Goal: Task Accomplishment & Management: Use online tool/utility

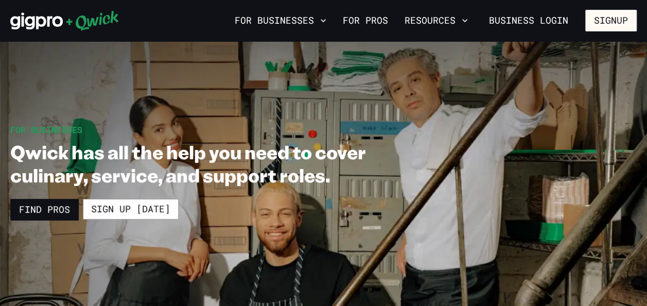
scroll to position [41, 0]
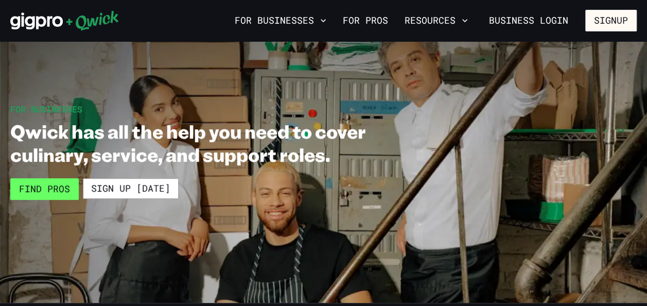
click at [51, 190] on link "Find Pros" at bounding box center [44, 189] width 69 height 22
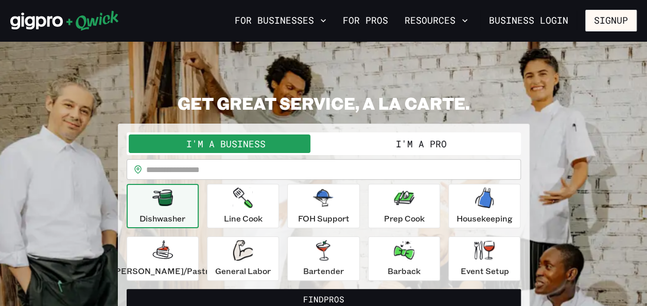
click at [388, 149] on button "I'm a Pro" at bounding box center [421, 143] width 195 height 19
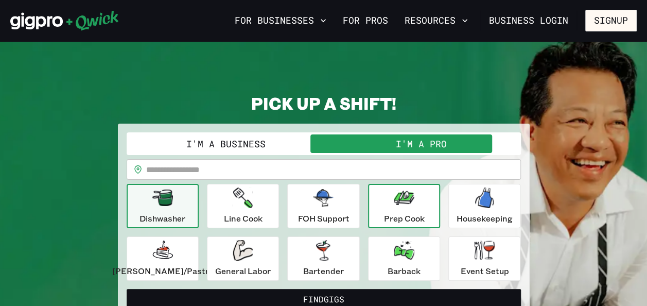
click at [394, 193] on icon "button" at bounding box center [404, 198] width 21 height 14
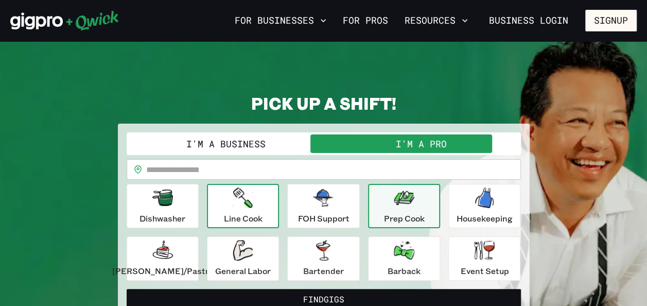
click at [253, 204] on icon "button" at bounding box center [243, 197] width 20 height 21
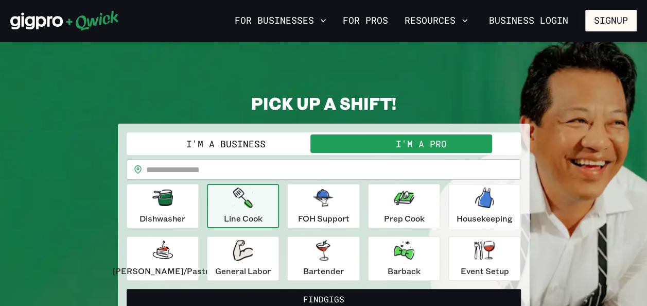
click at [253, 204] on icon "button" at bounding box center [243, 197] width 20 height 21
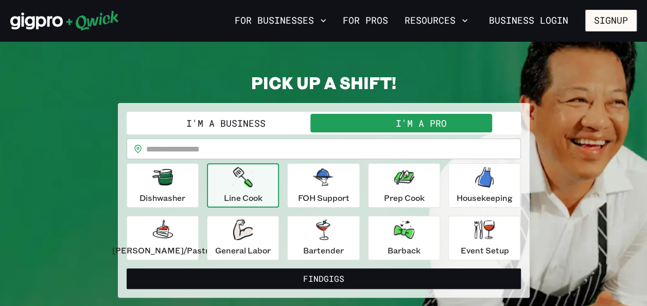
scroll to position [41, 0]
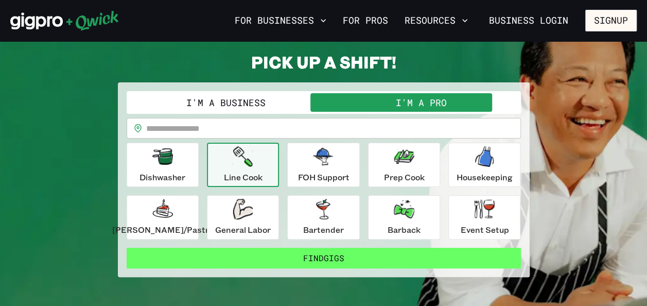
click at [321, 260] on button "Find Gigs" at bounding box center [324, 258] width 395 height 21
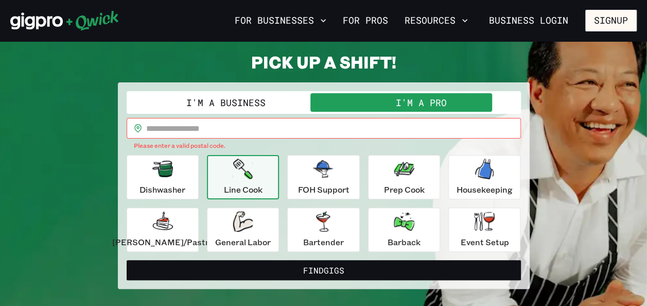
click at [321, 255] on form "I'm a Business I'm a Pro I’m a PRO looking for Gigs as a.. Line Cook ********* …" at bounding box center [324, 185] width 395 height 189
click at [287, 134] on input "text" at bounding box center [333, 128] width 375 height 21
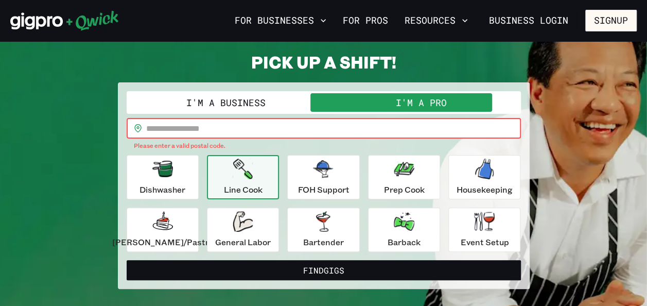
type input "*****"
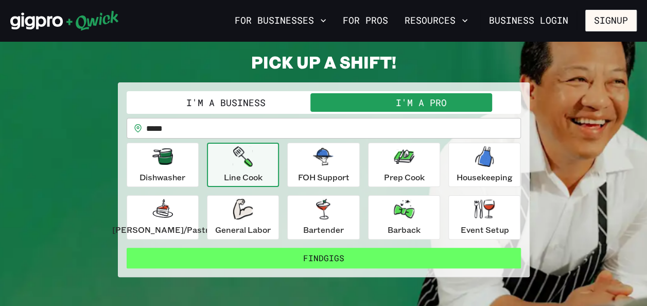
click at [223, 254] on button "Find Gigs" at bounding box center [324, 258] width 395 height 21
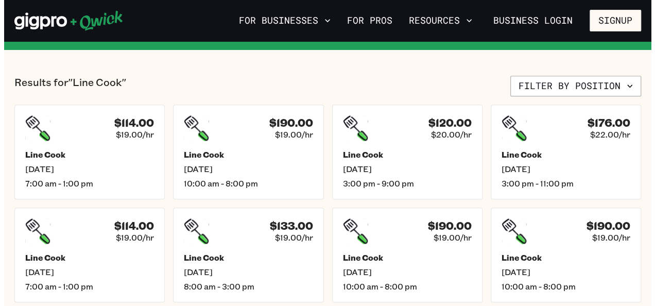
scroll to position [227, 0]
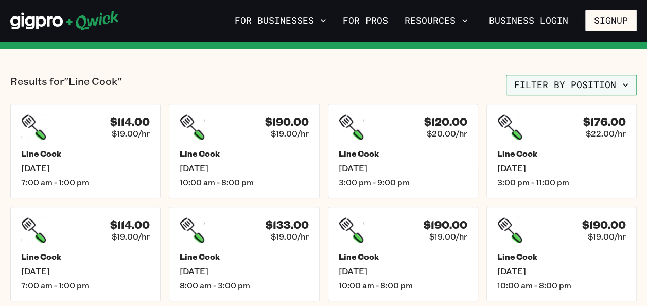
click at [625, 86] on icon "button" at bounding box center [625, 84] width 5 height 3
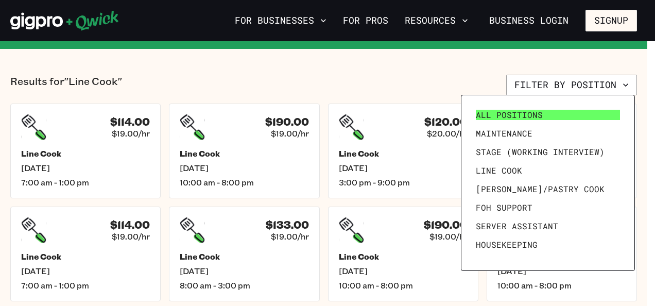
click at [517, 115] on span "All Positions" at bounding box center [509, 115] width 67 height 10
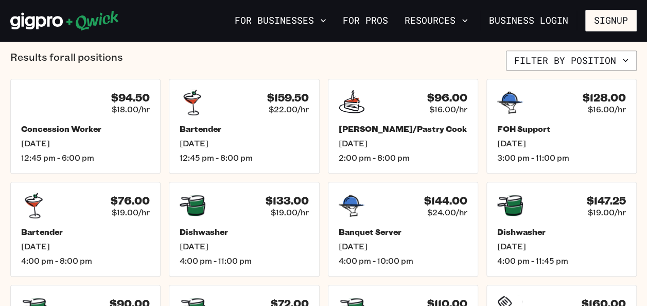
scroll to position [391, 0]
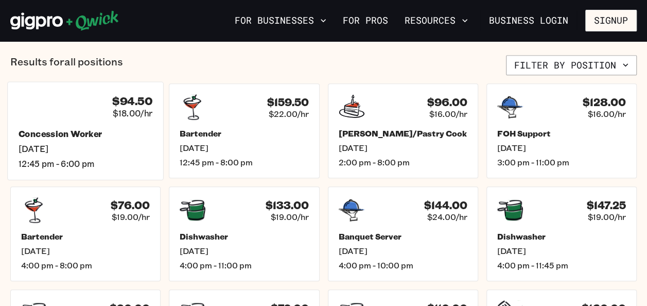
click at [75, 109] on div "$94.50 $18.00/hr" at bounding box center [86, 106] width 134 height 27
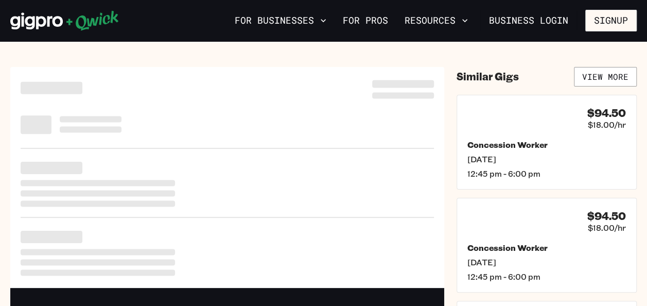
click at [75, 109] on div at bounding box center [228, 124] width 414 height 31
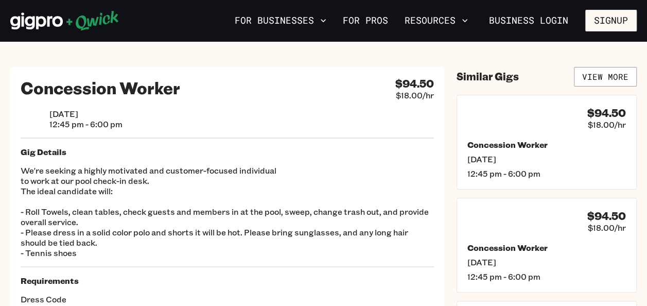
drag, startPoint x: 588, startPoint y: 76, endPoint x: 578, endPoint y: 55, distance: 23.1
click at [578, 55] on section "Concession Worker $94.50 $18.00/hr [DATE] 12:45 pm - 6:00 pm Gig Details We're …" at bounding box center [323, 282] width 647 height 483
click at [594, 75] on link "View More" at bounding box center [605, 77] width 63 height 20
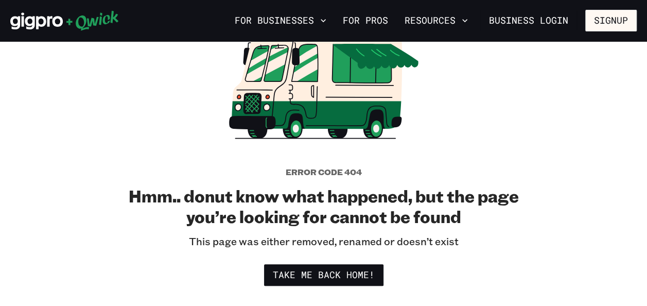
scroll to position [124, 0]
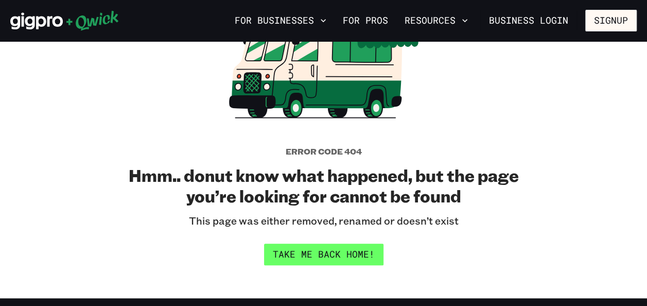
click at [328, 259] on link "Take me back home!" at bounding box center [323, 255] width 119 height 22
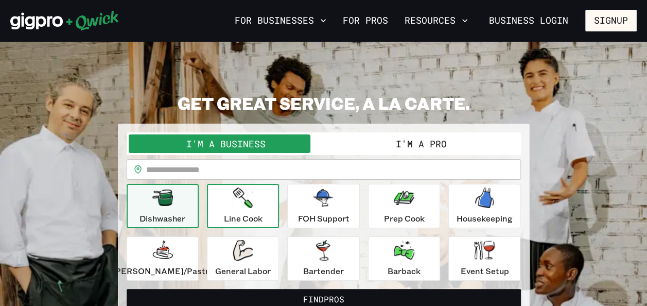
click at [249, 208] on div "Line Cook" at bounding box center [243, 205] width 39 height 37
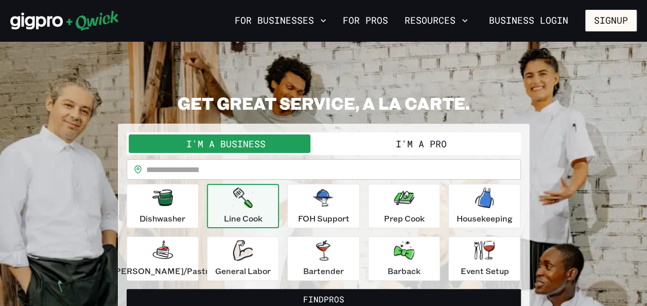
click at [228, 168] on input "text" at bounding box center [333, 169] width 375 height 21
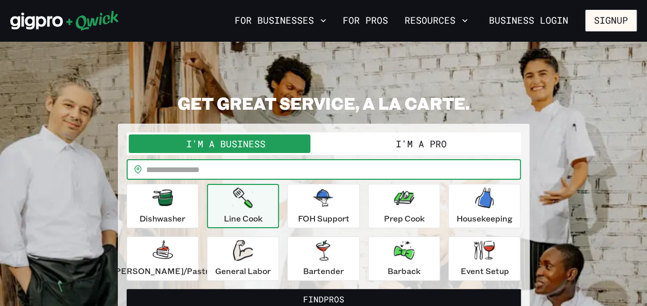
type input "*****"
click at [581, 101] on div "GET GREAT SERVICE, A LA CARTE. I'm a Business I'm a Pro I’m a BUSINESS looking …" at bounding box center [323, 206] width 627 height 226
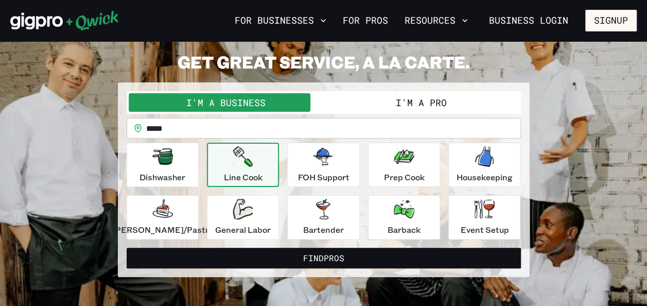
scroll to position [62, 0]
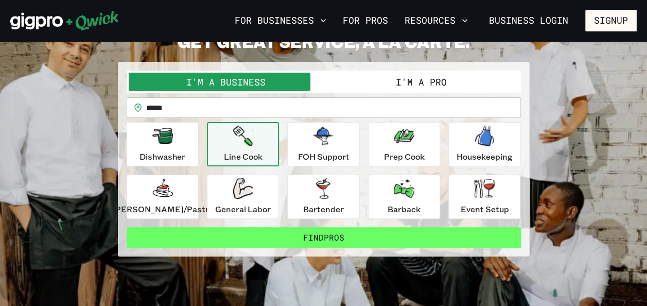
click at [411, 238] on button "Find Pros" at bounding box center [324, 237] width 395 height 21
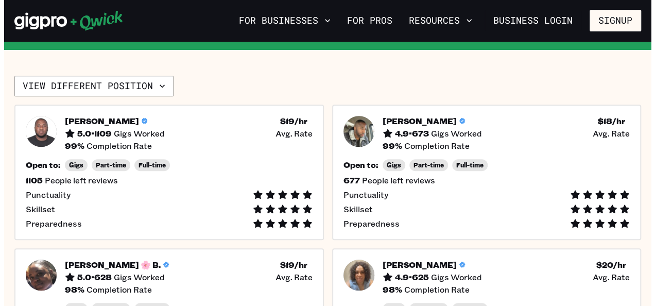
scroll to position [227, 0]
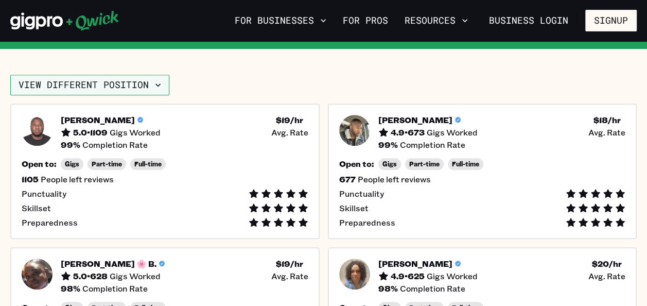
click at [52, 80] on button "View different position" at bounding box center [89, 85] width 159 height 21
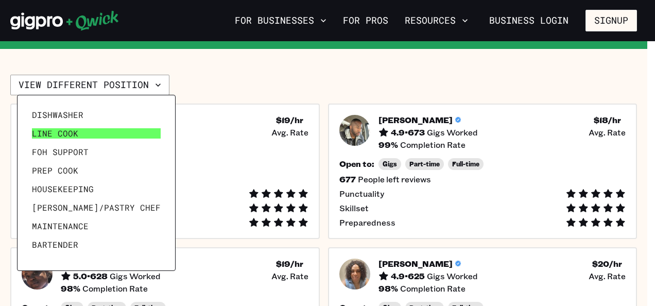
click at [50, 132] on span "Line Cook" at bounding box center [55, 133] width 46 height 10
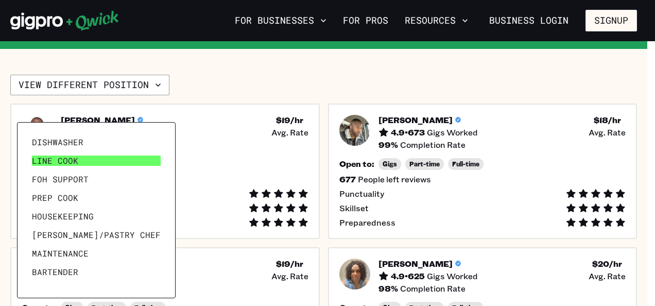
scroll to position [0, 0]
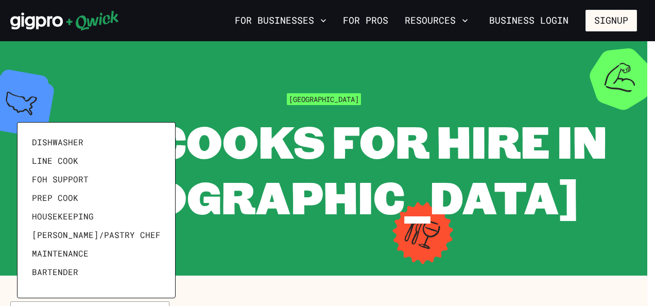
click at [217, 79] on div at bounding box center [327, 153] width 655 height 306
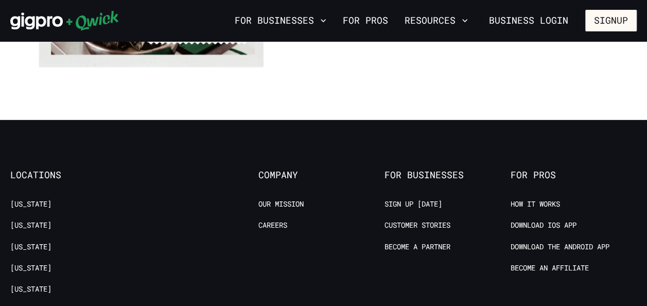
scroll to position [1087, 0]
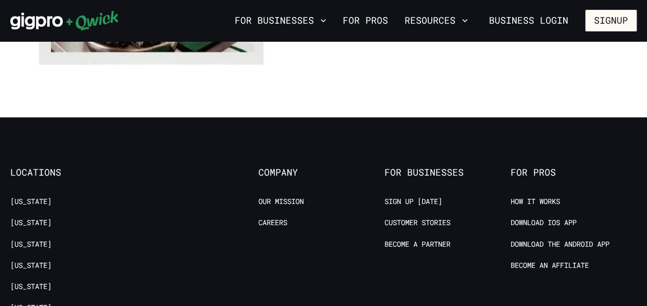
scroll to position [62, 0]
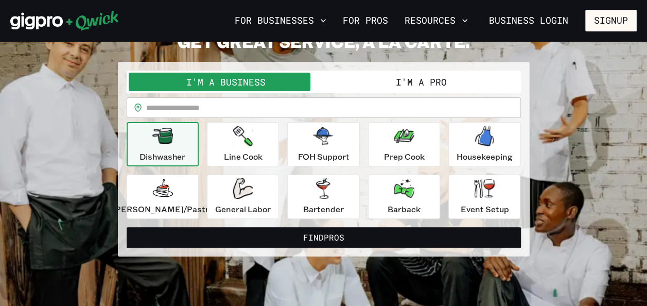
click at [367, 89] on button "I'm a Pro" at bounding box center [421, 82] width 195 height 19
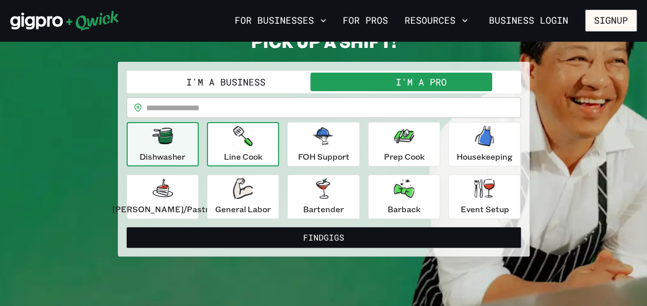
click at [247, 148] on div "Line Cook" at bounding box center [243, 144] width 39 height 37
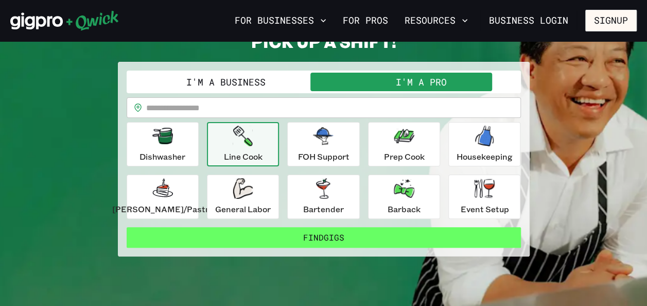
click at [248, 237] on button "Find Gigs" at bounding box center [324, 237] width 395 height 21
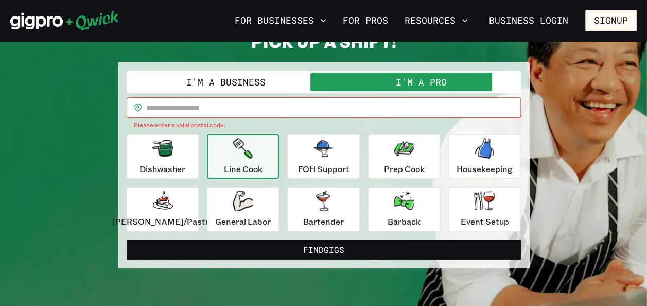
click at [244, 111] on input "text" at bounding box center [333, 107] width 375 height 21
type input "*****"
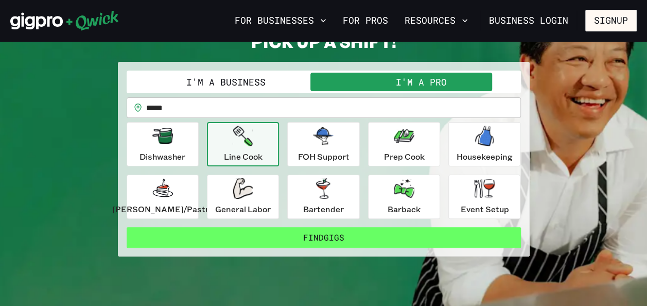
drag, startPoint x: 237, startPoint y: 234, endPoint x: 218, endPoint y: 235, distance: 19.6
click at [218, 235] on button "Find Gigs" at bounding box center [324, 237] width 395 height 21
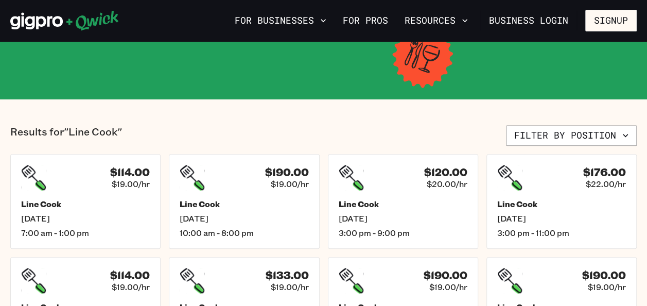
scroll to position [227, 0]
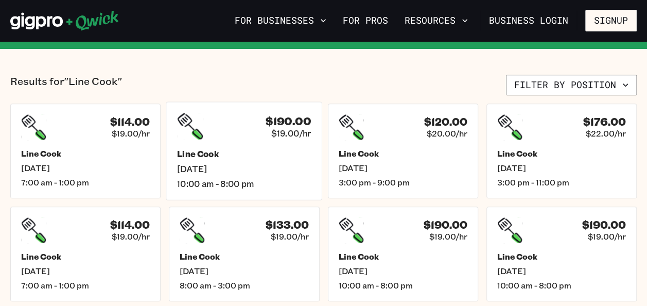
click at [211, 143] on div "$190.00 $19.00/hr Line Cook [DATE] 10:00 am - 8:00 pm" at bounding box center [244, 150] width 157 height 98
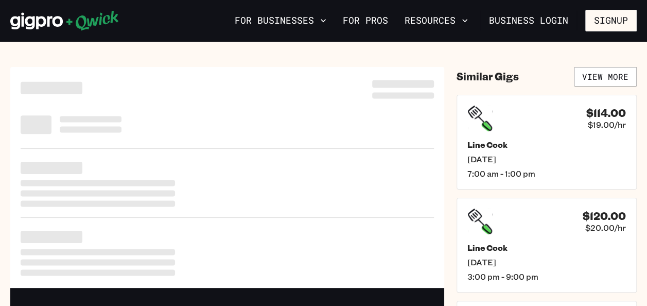
click at [211, 143] on div at bounding box center [227, 177] width 434 height 221
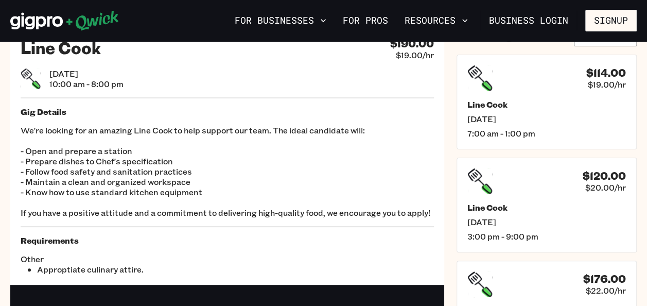
scroll to position [41, 0]
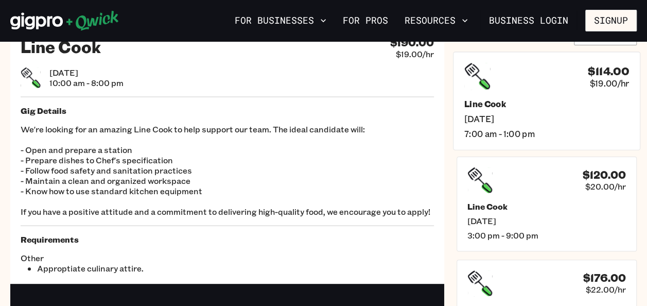
click at [506, 84] on div "$114.00 $19.00/hr" at bounding box center [547, 76] width 165 height 27
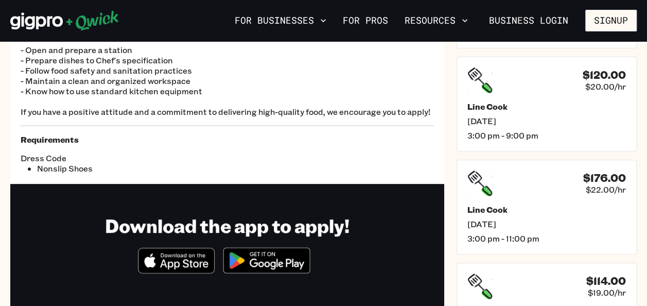
scroll to position [144, 0]
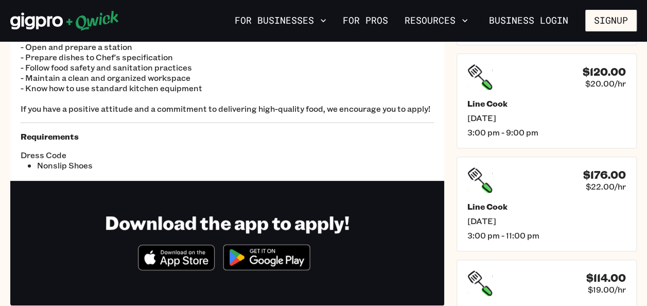
click at [185, 257] on icon "Download on the App Store" at bounding box center [184, 261] width 48 height 10
click at [517, 168] on div "$176.00 $22.00/hr" at bounding box center [547, 179] width 165 height 27
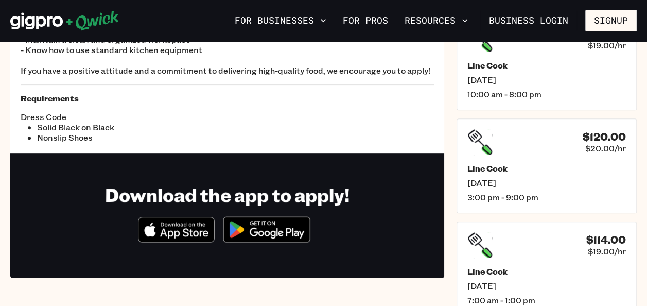
scroll to position [185, 0]
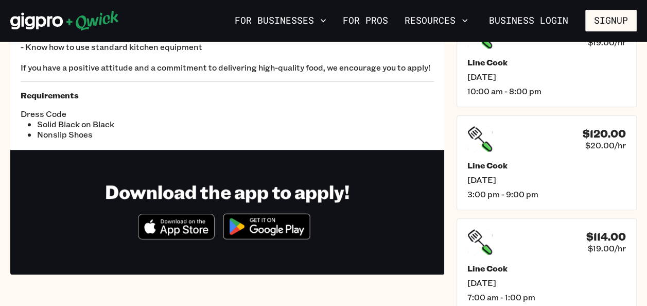
click at [283, 228] on img at bounding box center [267, 226] width 100 height 39
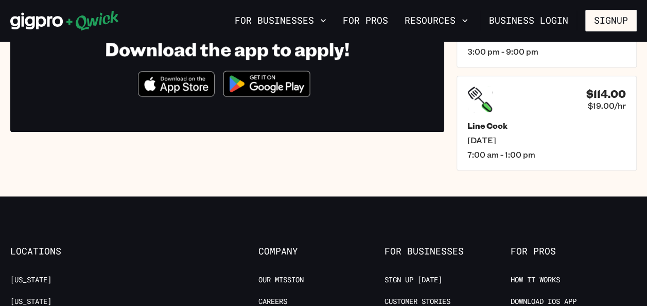
scroll to position [330, 0]
